Goal: Transaction & Acquisition: Purchase product/service

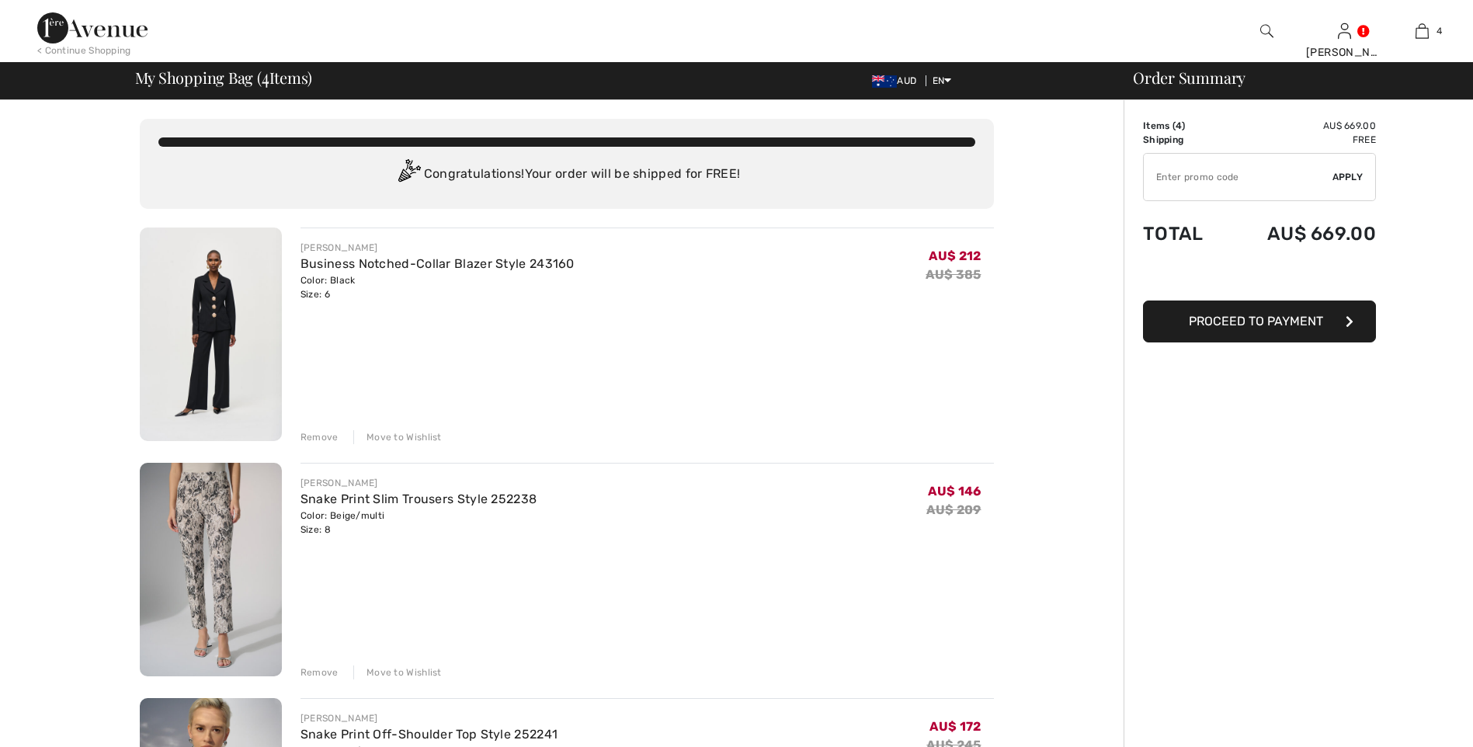
drag, startPoint x: 0, startPoint y: 0, endPoint x: 317, endPoint y: 436, distance: 539.2
click at [317, 436] on div "Remove" at bounding box center [319, 437] width 38 height 14
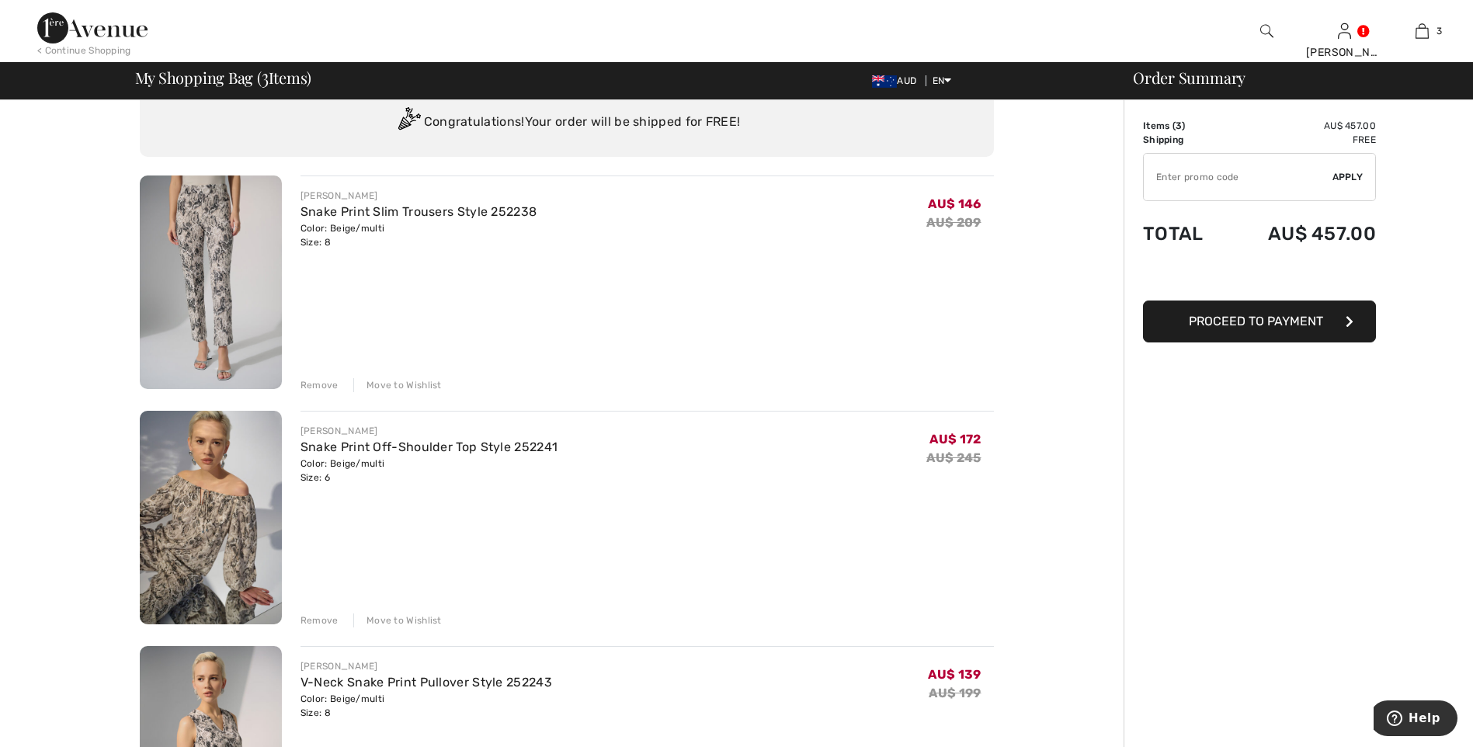
scroll to position [155, 0]
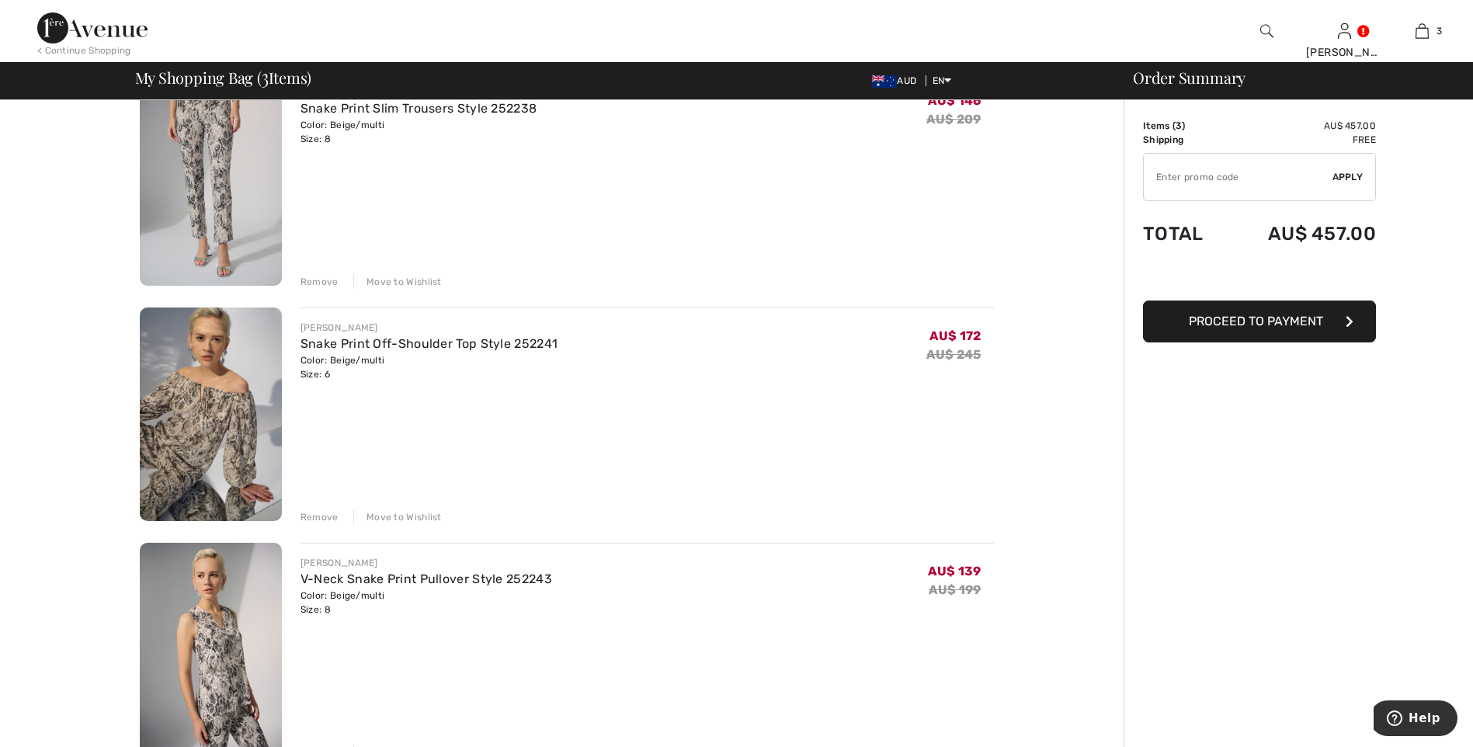
click at [314, 517] on div "Remove" at bounding box center [319, 517] width 38 height 14
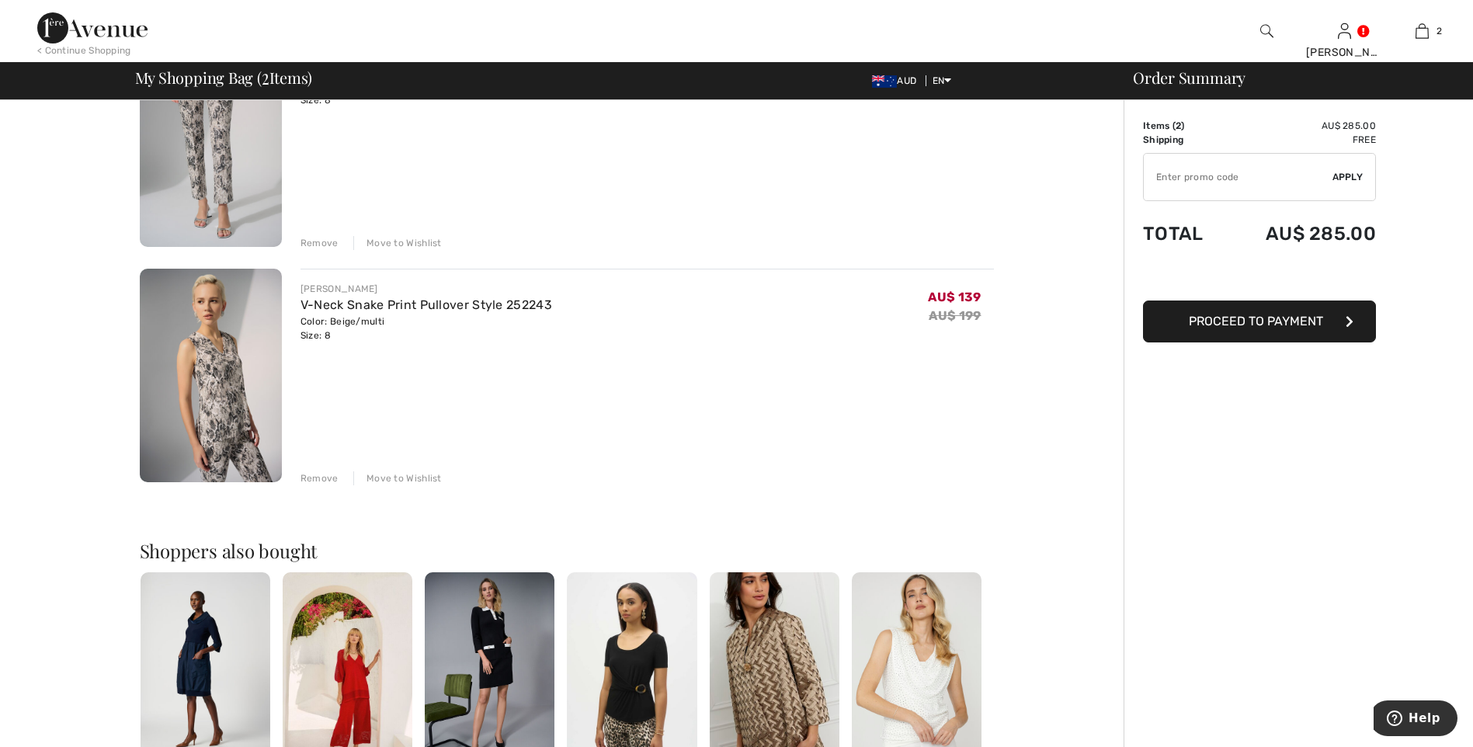
scroll to position [311, 0]
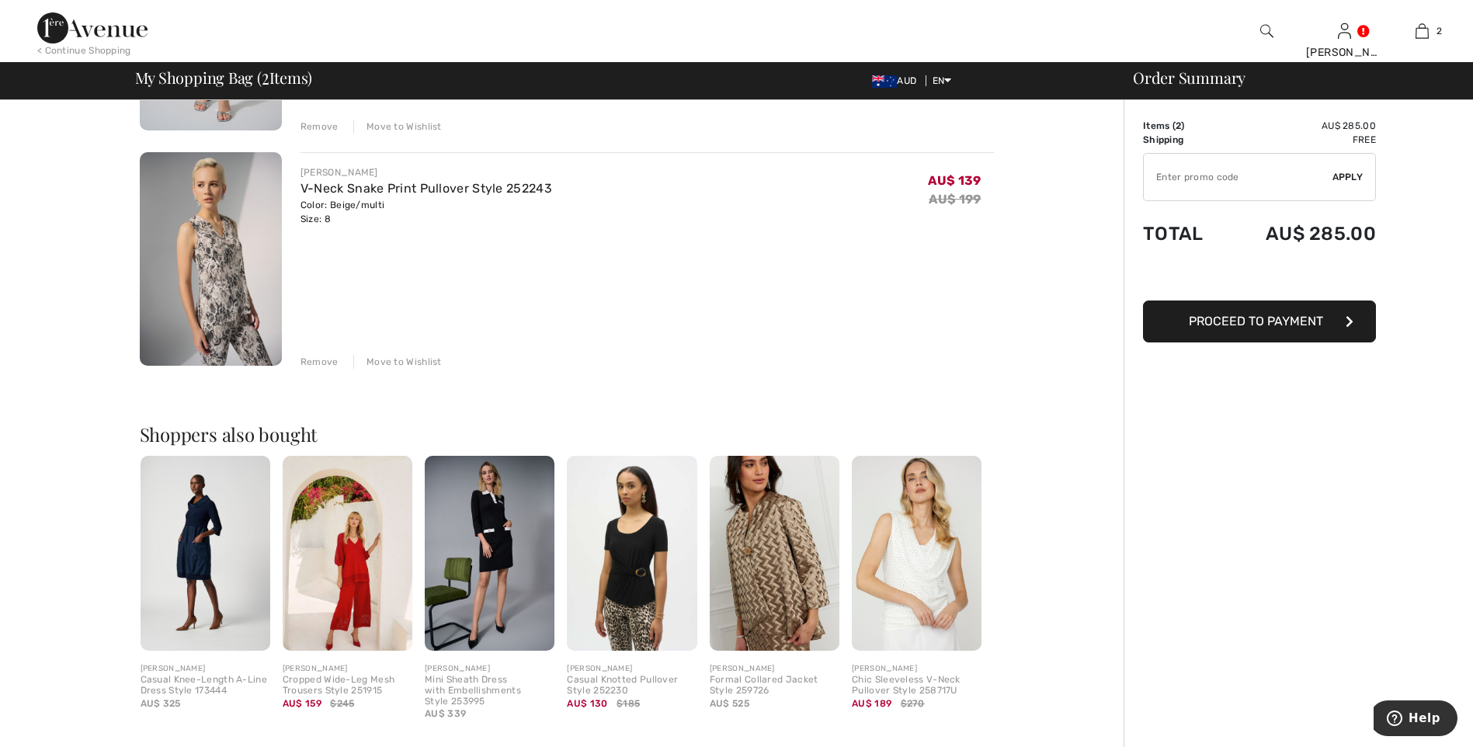
click at [211, 269] on img at bounding box center [211, 258] width 142 height 213
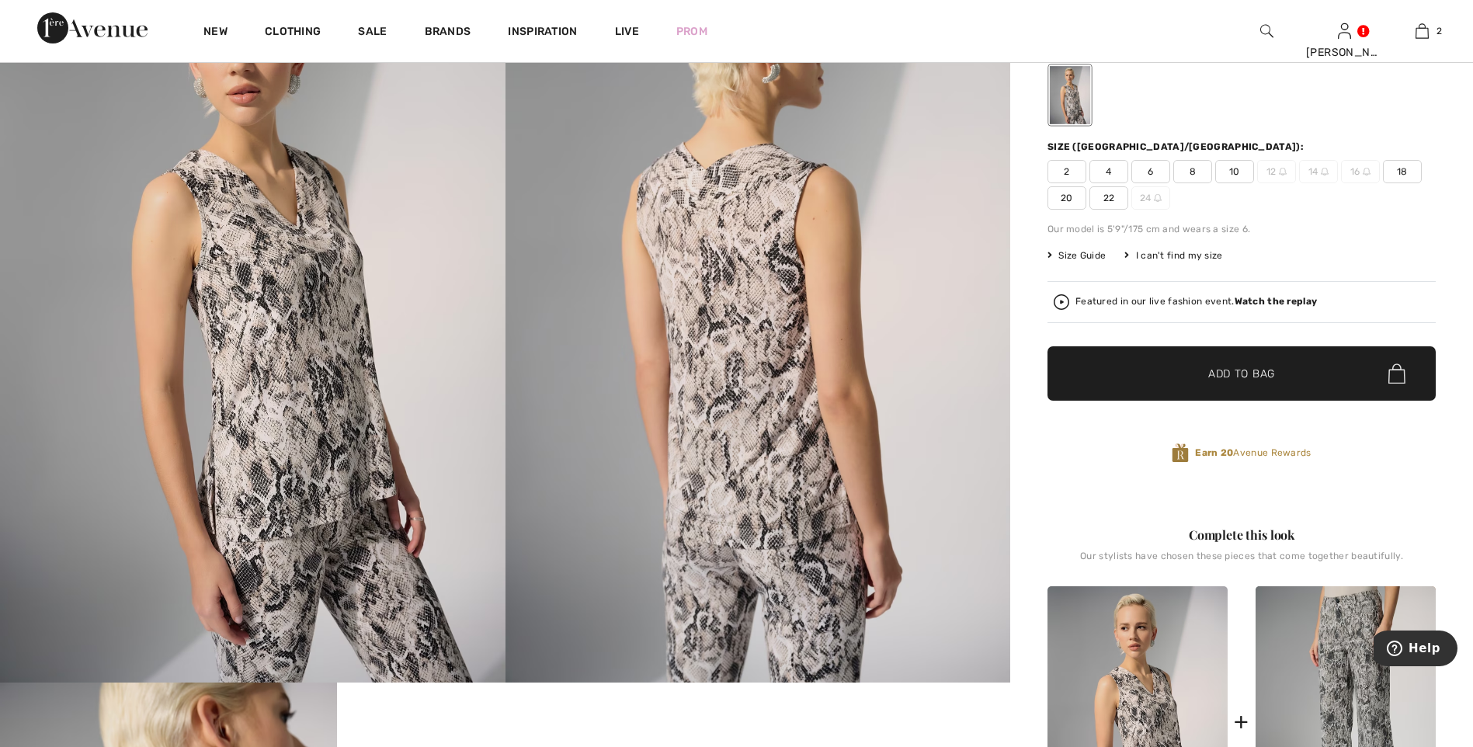
scroll to position [155, 0]
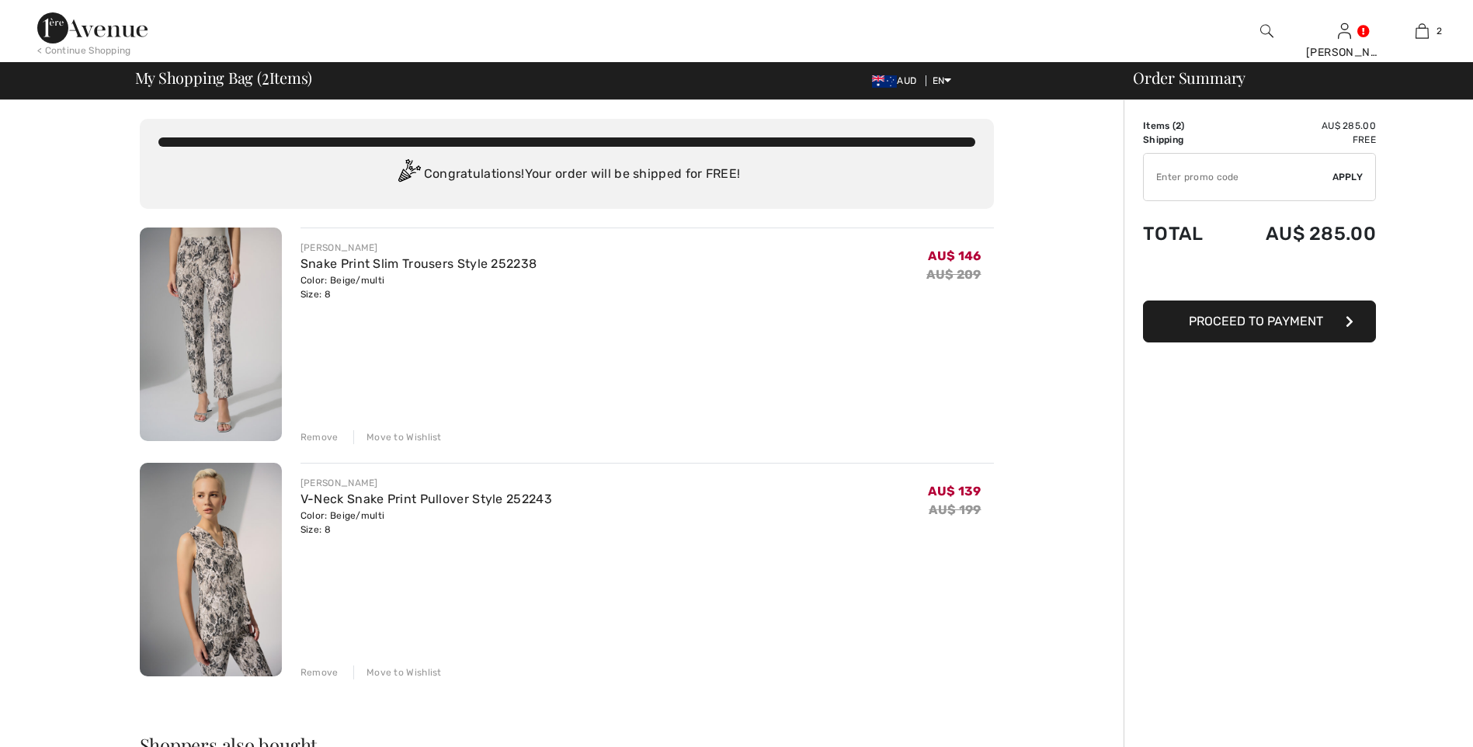
click at [219, 339] on img at bounding box center [211, 333] width 142 height 213
drag, startPoint x: 0, startPoint y: 0, endPoint x: 233, endPoint y: 595, distance: 639.4
click at [233, 605] on img at bounding box center [211, 569] width 142 height 213
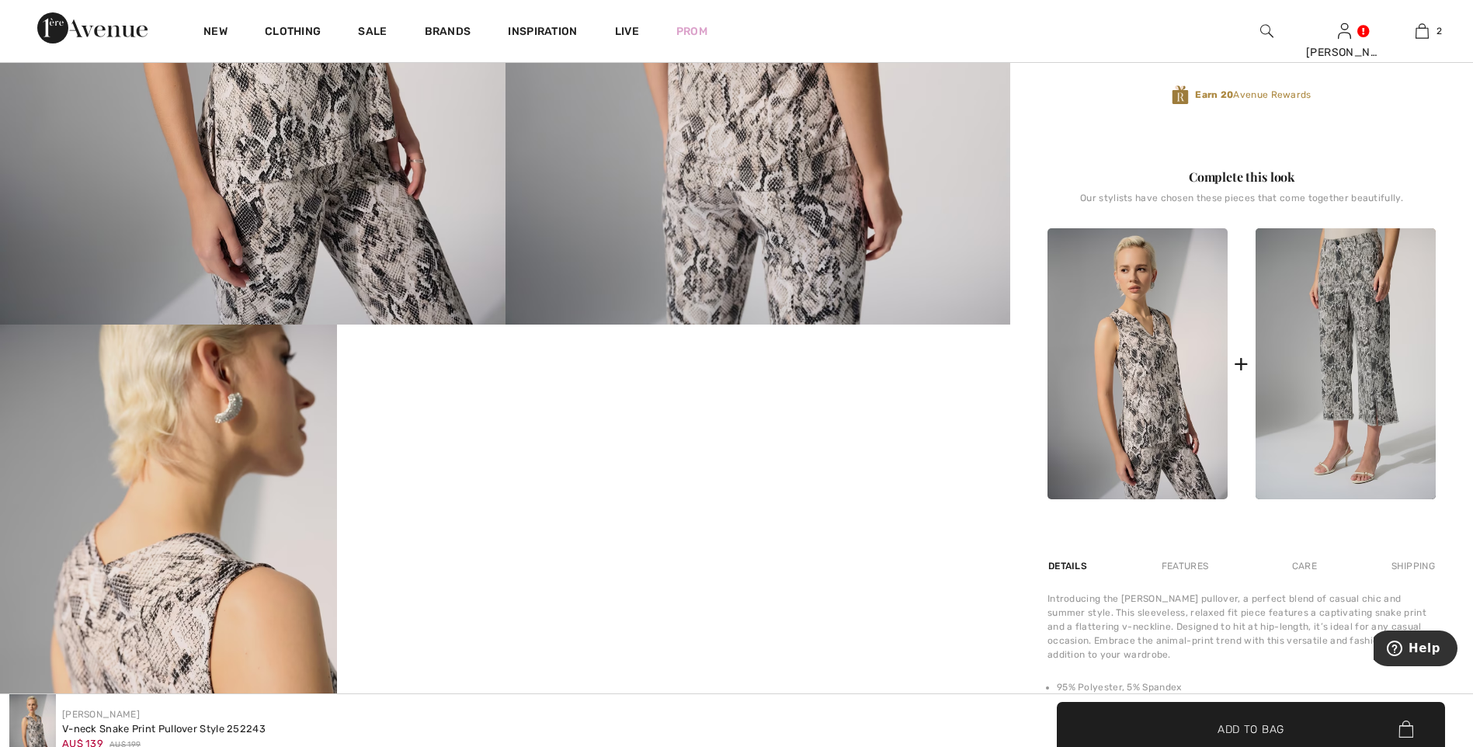
scroll to position [388, 0]
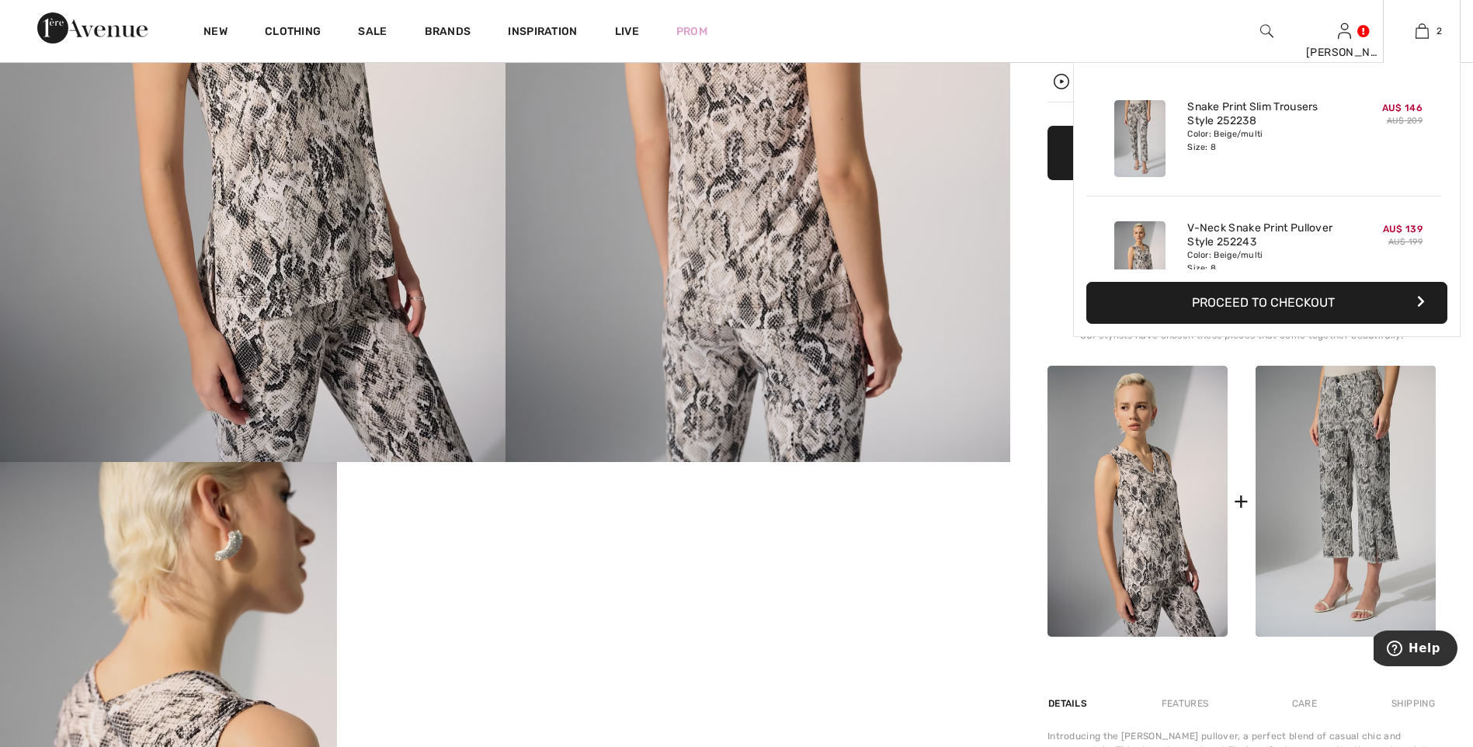
click at [1266, 311] on button "Proceed to Checkout" at bounding box center [1266, 303] width 361 height 42
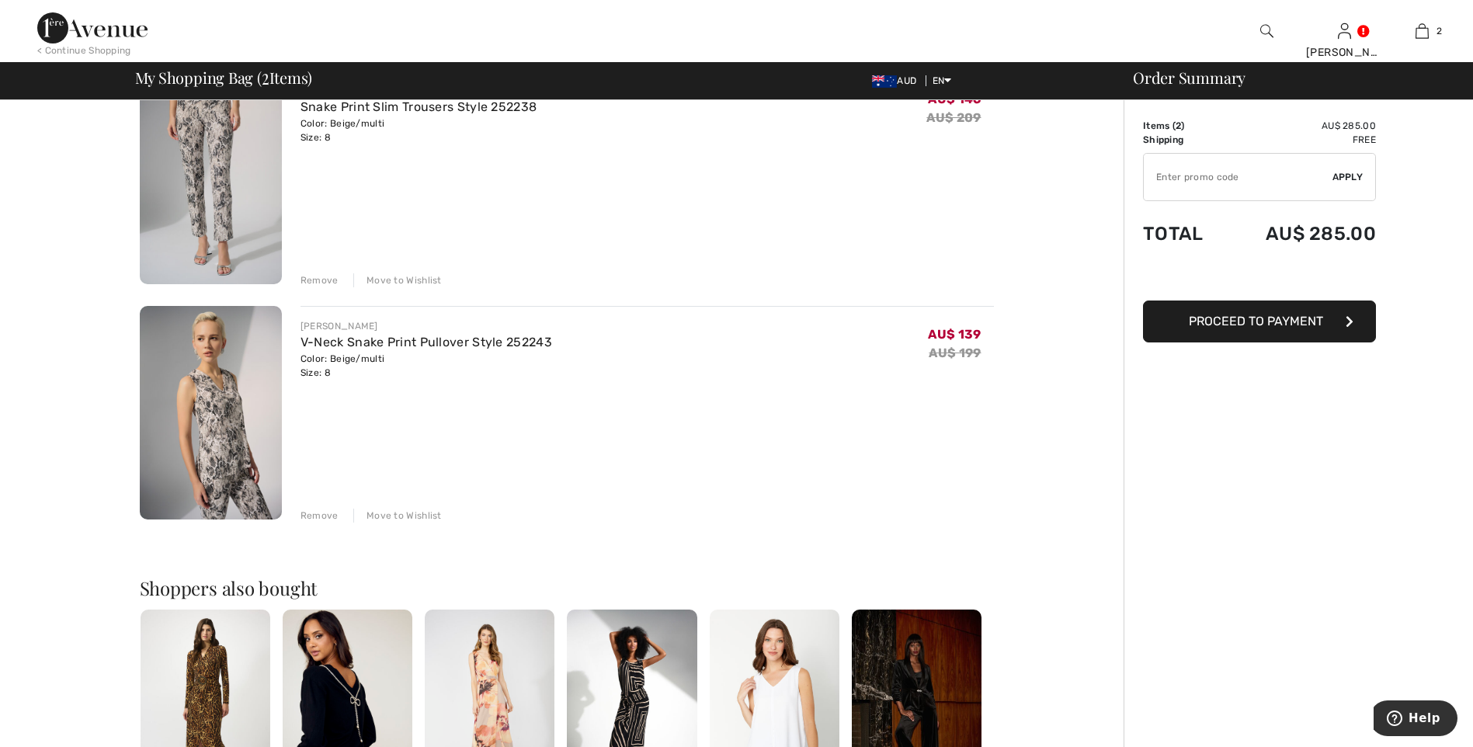
scroll to position [102, 0]
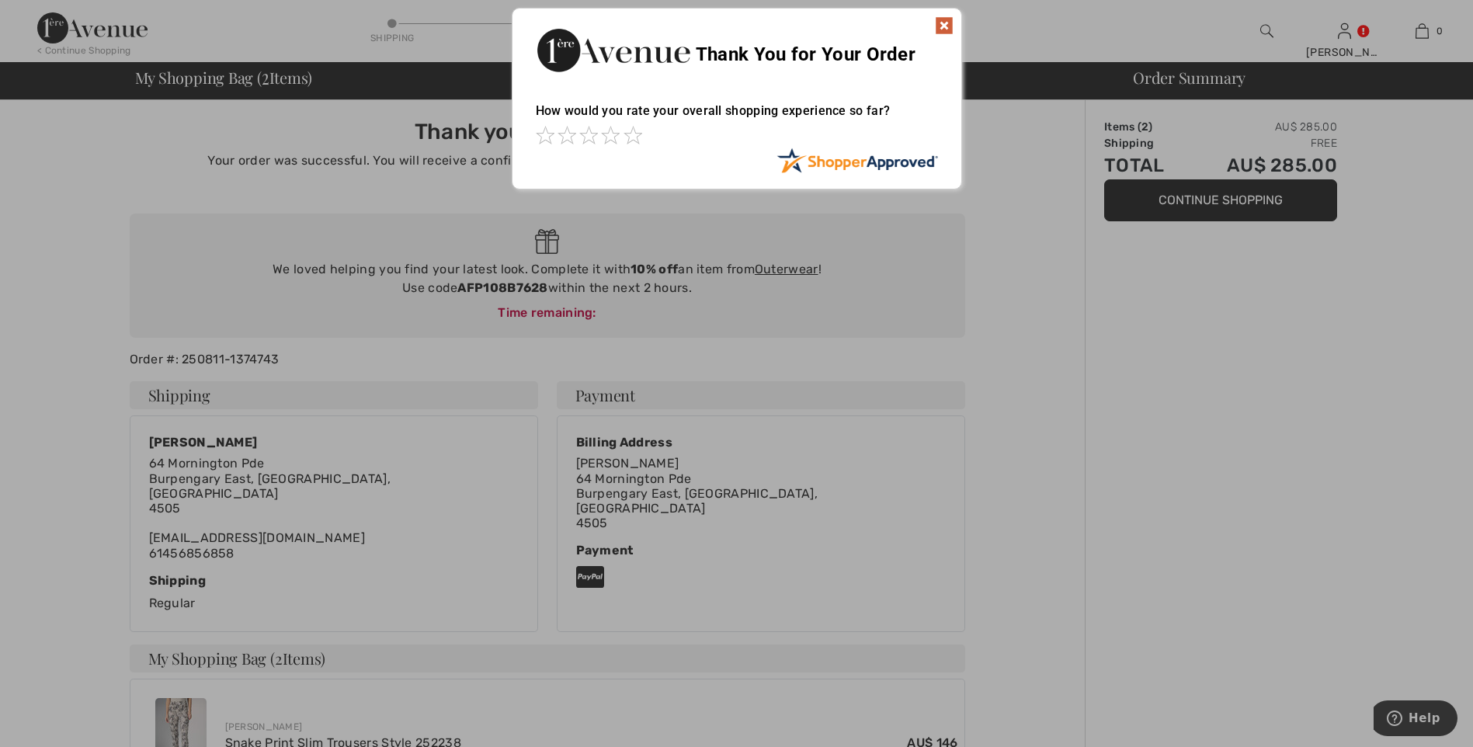
click at [944, 29] on img at bounding box center [944, 25] width 19 height 19
